Goal: Navigation & Orientation: Find specific page/section

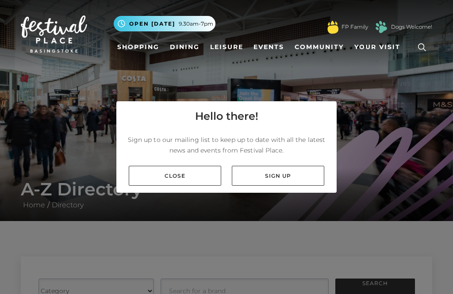
click at [149, 186] on link "Close" at bounding box center [175, 176] width 92 height 20
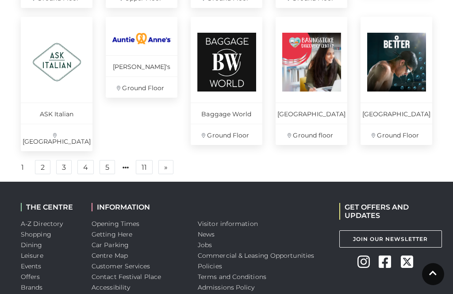
scroll to position [672, 0]
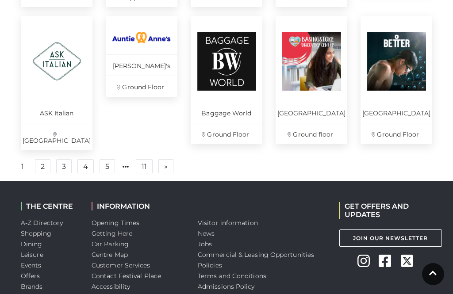
click at [40, 169] on link "2" at bounding box center [42, 166] width 15 height 14
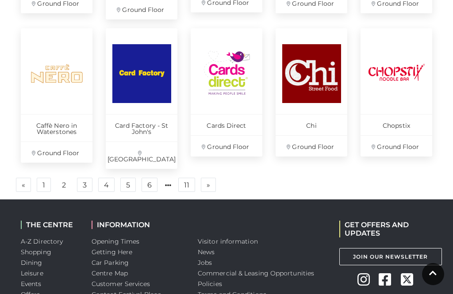
scroll to position [613, 0]
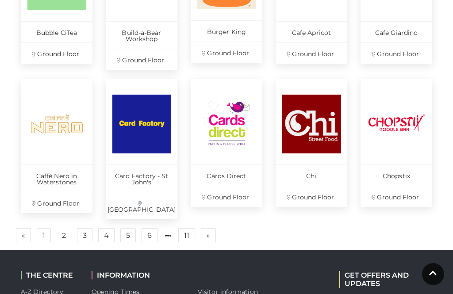
click at [82, 228] on link "3" at bounding box center [84, 235] width 15 height 14
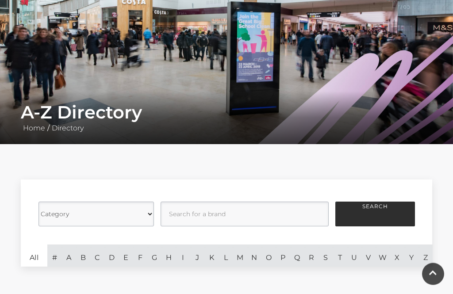
scroll to position [77, 0]
click at [146, 220] on select "Category Cafes Restaurants Fashion Services Technology Homeware Gifts, Statione…" at bounding box center [95, 214] width 115 height 25
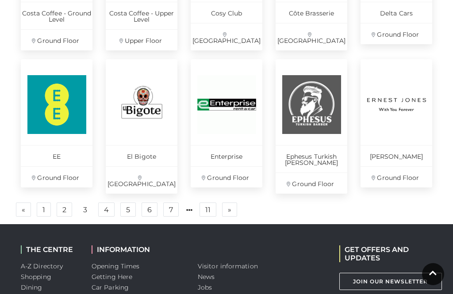
scroll to position [657, 0]
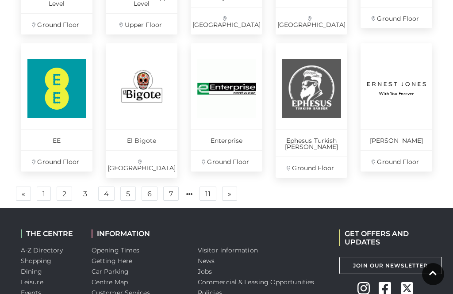
click at [105, 189] on link "4" at bounding box center [106, 194] width 16 height 14
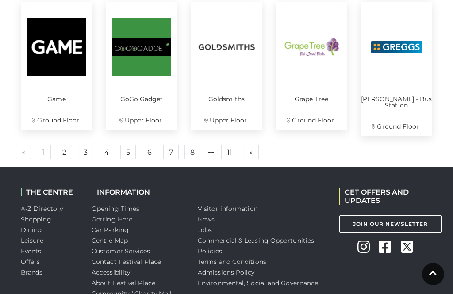
scroll to position [731, 0]
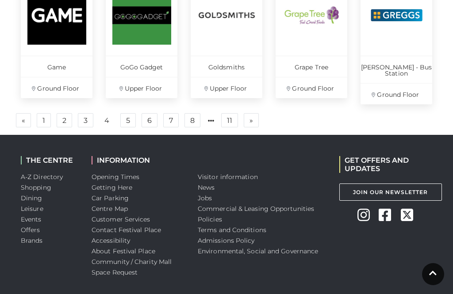
click at [127, 113] on link "5" at bounding box center [127, 120] width 15 height 14
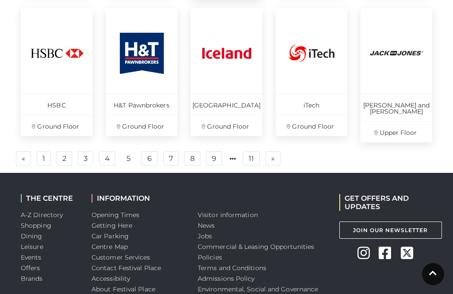
scroll to position [725, 0]
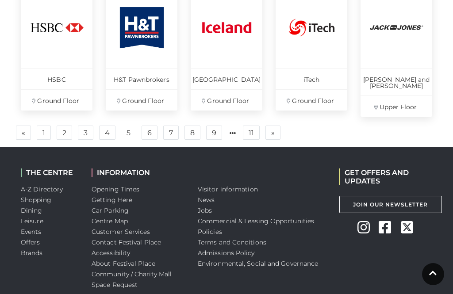
click at [146, 126] on link "6" at bounding box center [149, 133] width 16 height 14
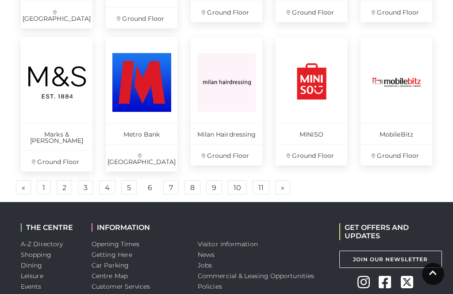
scroll to position [673, 0]
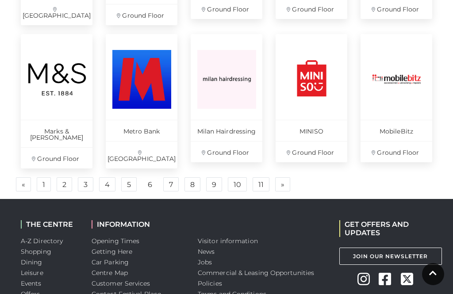
click at [171, 177] on link "7" at bounding box center [170, 184] width 15 height 14
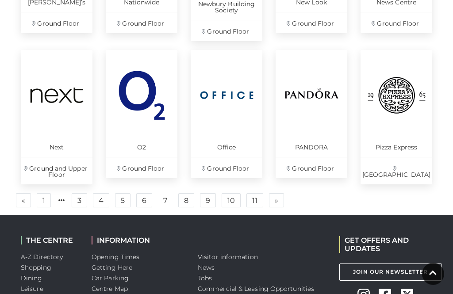
scroll to position [655, 0]
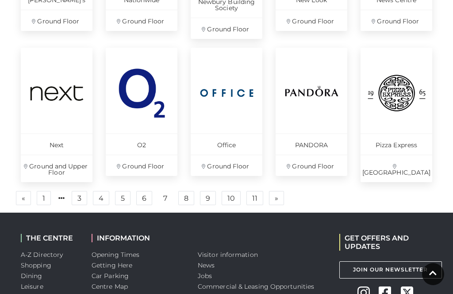
click at [184, 196] on link "8" at bounding box center [186, 198] width 16 height 14
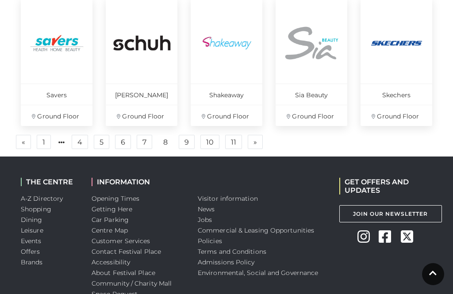
scroll to position [725, 0]
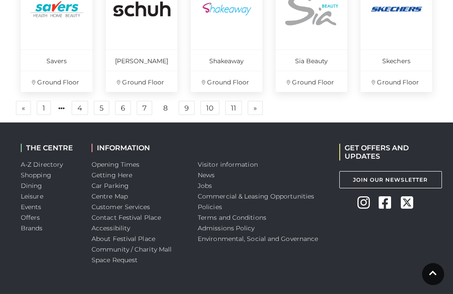
click at [189, 111] on link "9" at bounding box center [187, 108] width 16 height 14
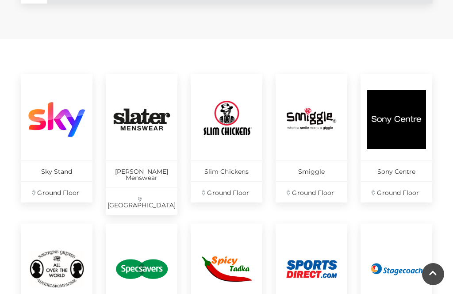
scroll to position [340, 0]
